Goal: Transaction & Acquisition: Download file/media

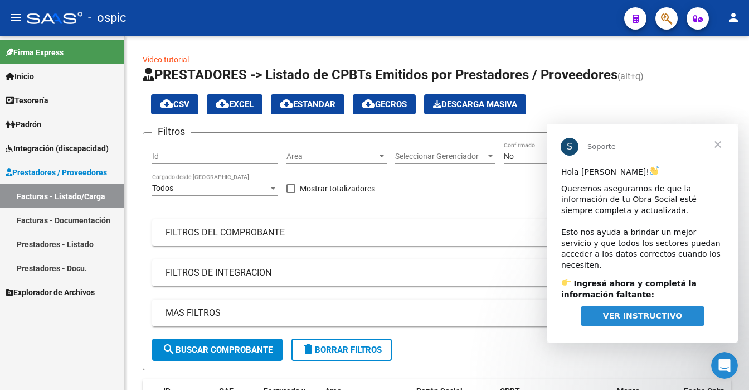
click at [714, 146] on span "Cerrar" at bounding box center [718, 144] width 40 height 40
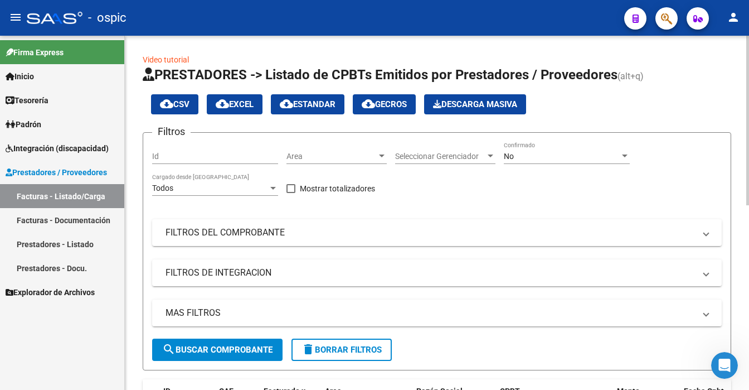
click at [622, 160] on div "No Confirmado" at bounding box center [567, 153] width 126 height 22
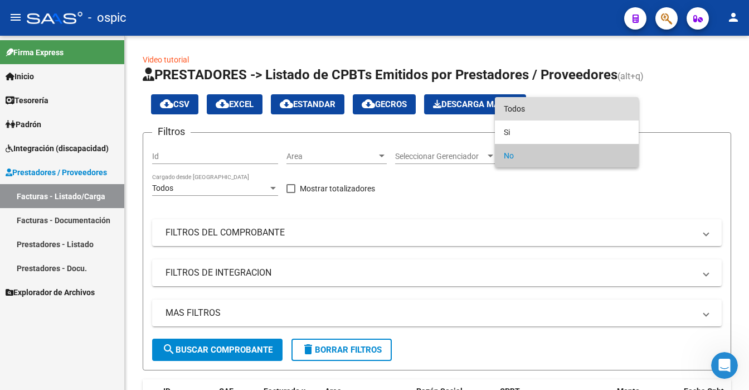
click at [573, 110] on span "Todos" at bounding box center [567, 108] width 126 height 23
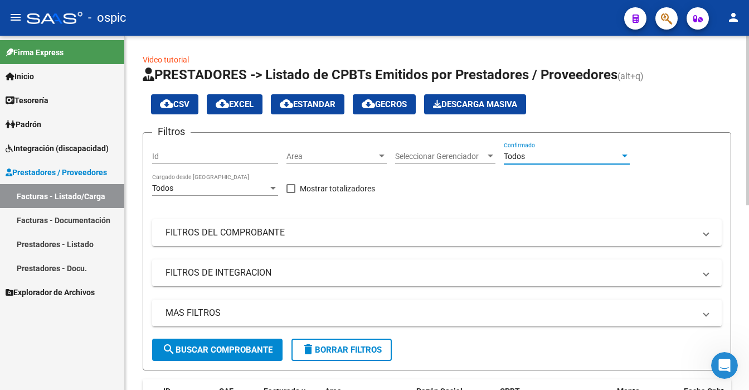
drag, startPoint x: 197, startPoint y: 347, endPoint x: 200, endPoint y: 333, distance: 14.8
click at [200, 344] on span "search Buscar Comprobante" at bounding box center [217, 349] width 110 height 10
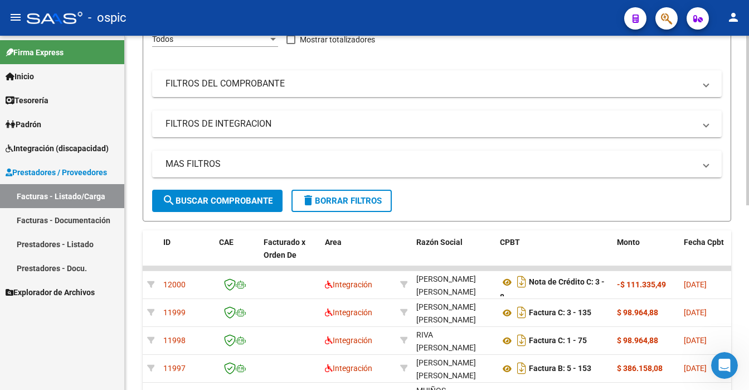
scroll to position [290, 0]
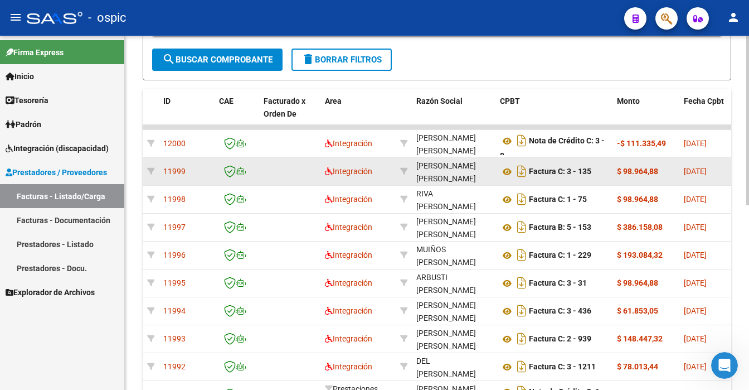
click at [565, 181] on datatable-scroller "12000 Integración [PERSON_NAME] [PERSON_NAME] 27392552540 Nota de Crédito C: 3 …" at bounding box center [437, 267] width 588 height 284
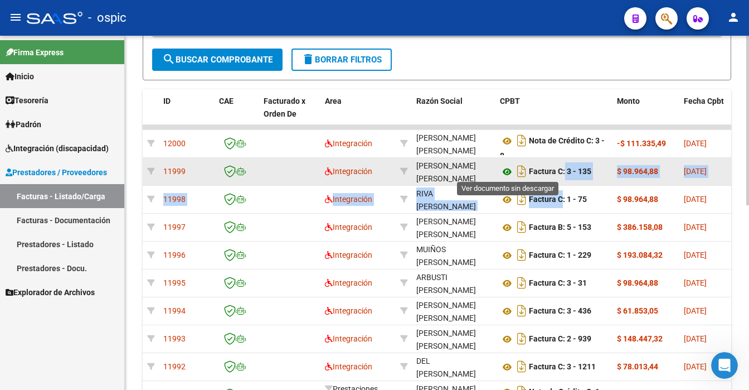
click at [505, 166] on icon at bounding box center [507, 171] width 14 height 13
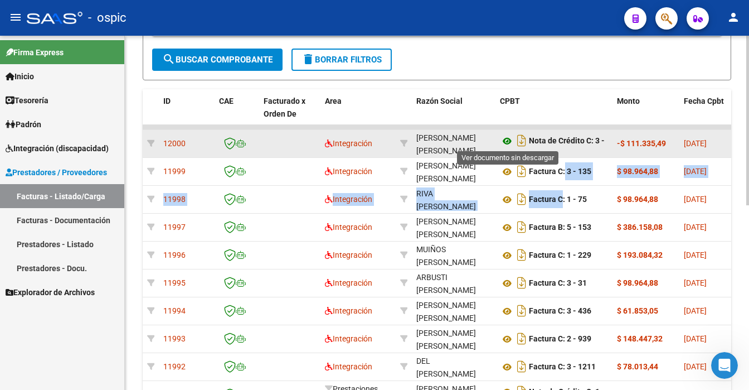
click at [508, 138] on icon at bounding box center [507, 140] width 14 height 13
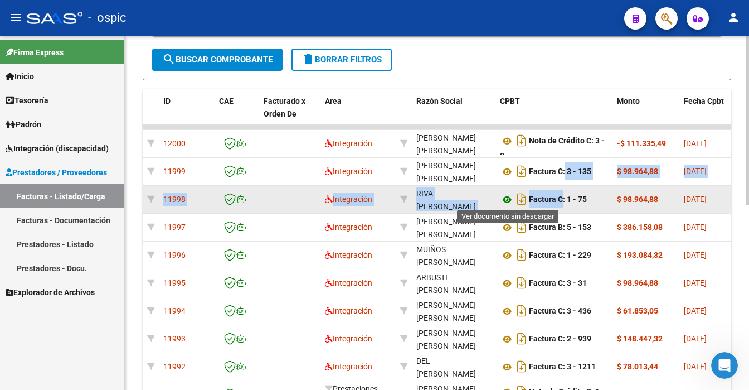
click at [506, 198] on icon at bounding box center [507, 199] width 14 height 13
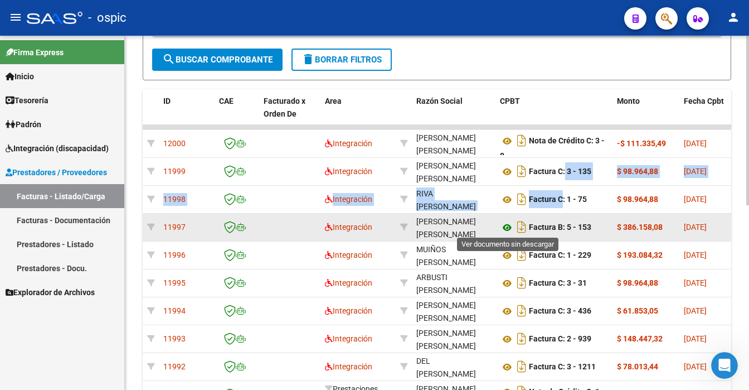
click at [502, 223] on icon at bounding box center [507, 227] width 14 height 13
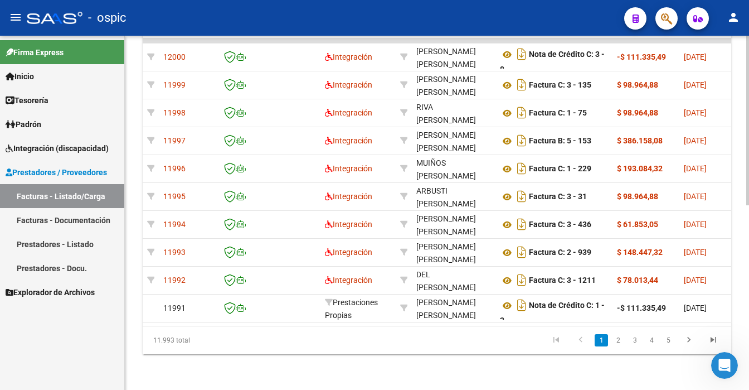
scroll to position [348, 0]
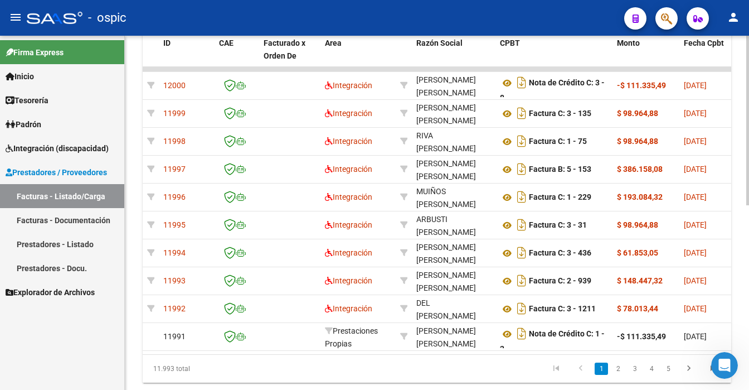
click at [747, 205] on div at bounding box center [747, 120] width 3 height 169
